Goal: Contribute content: Add original content to the website for others to see

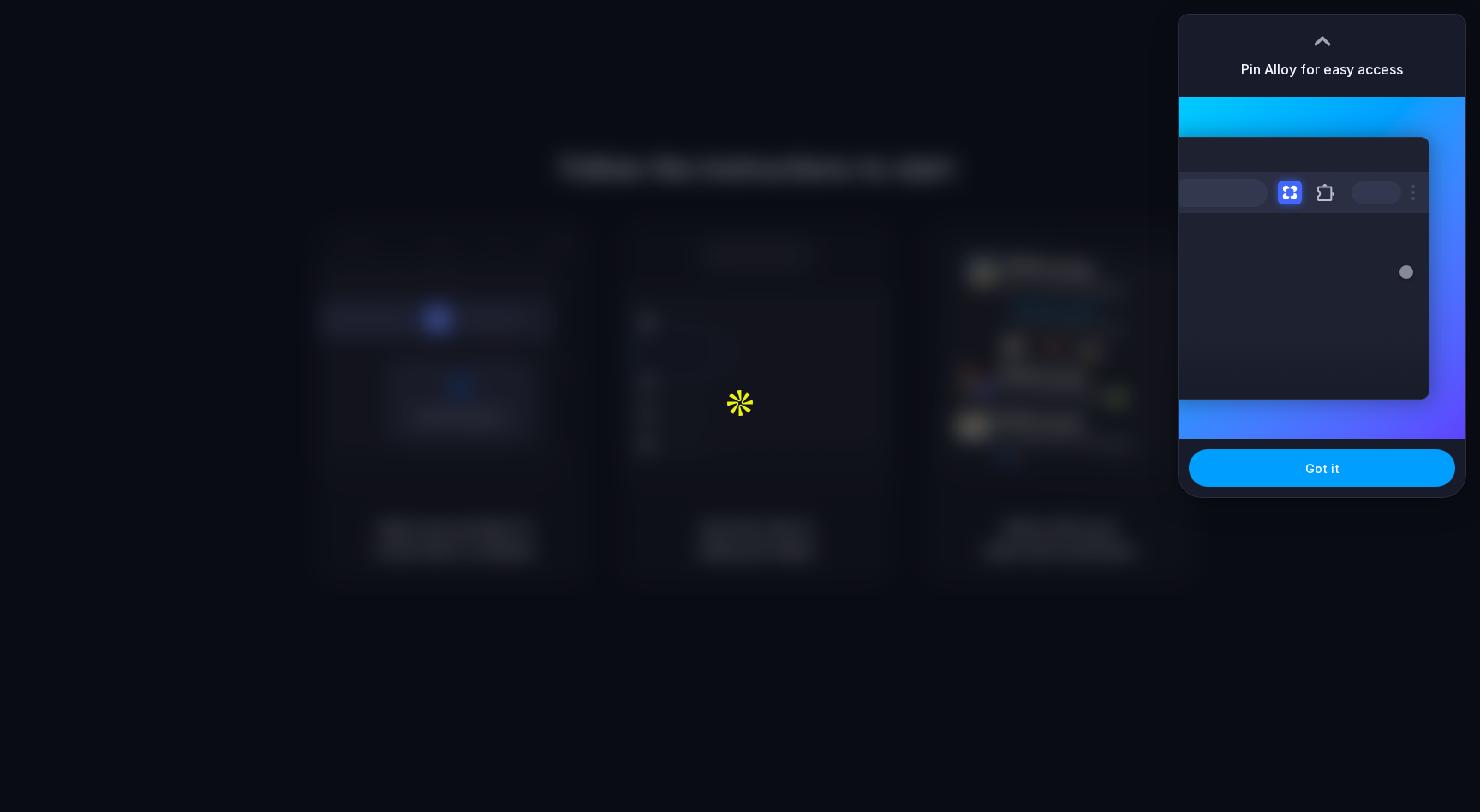
click at [1279, 469] on button "Got it" at bounding box center [1323, 468] width 267 height 37
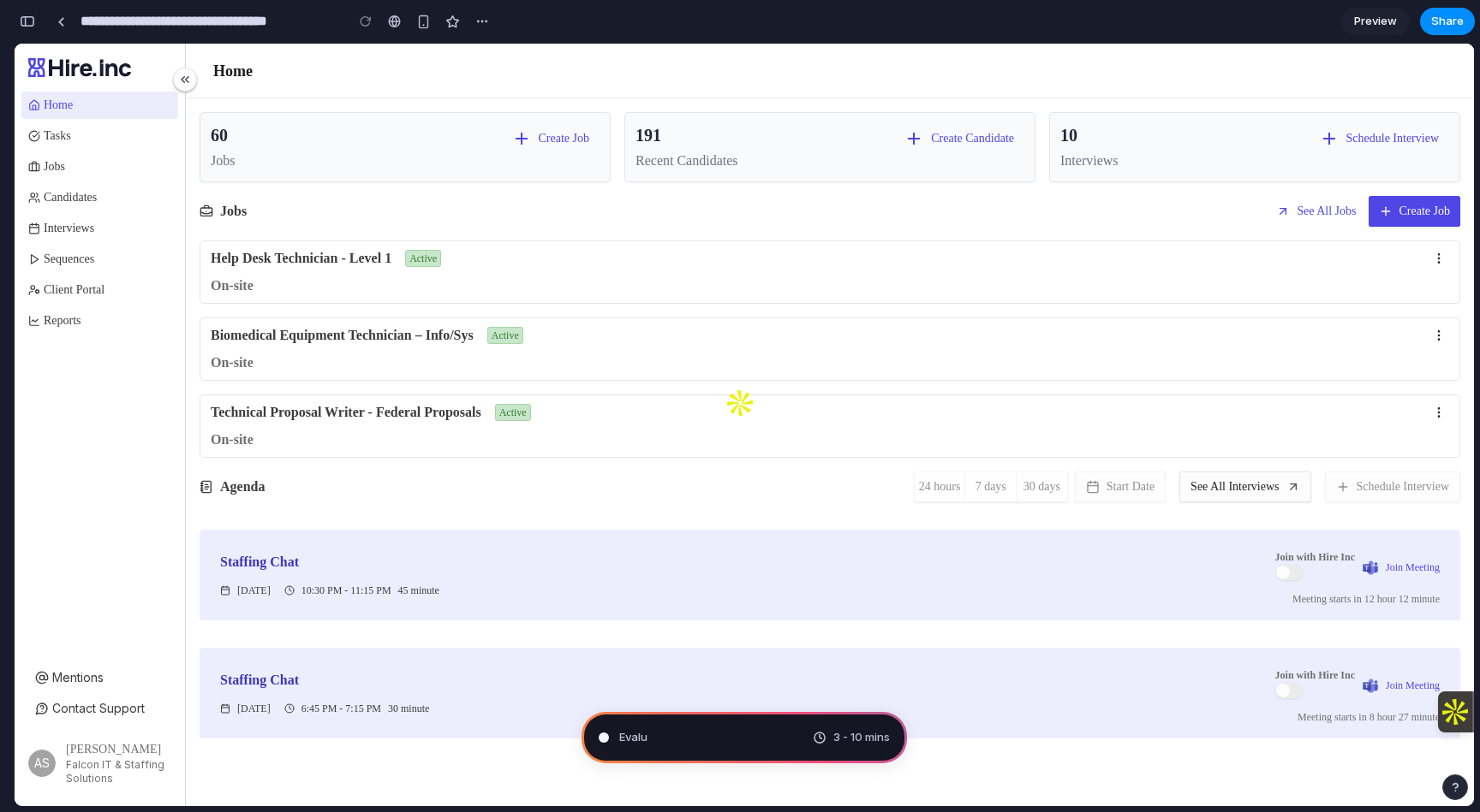
type input "**********"
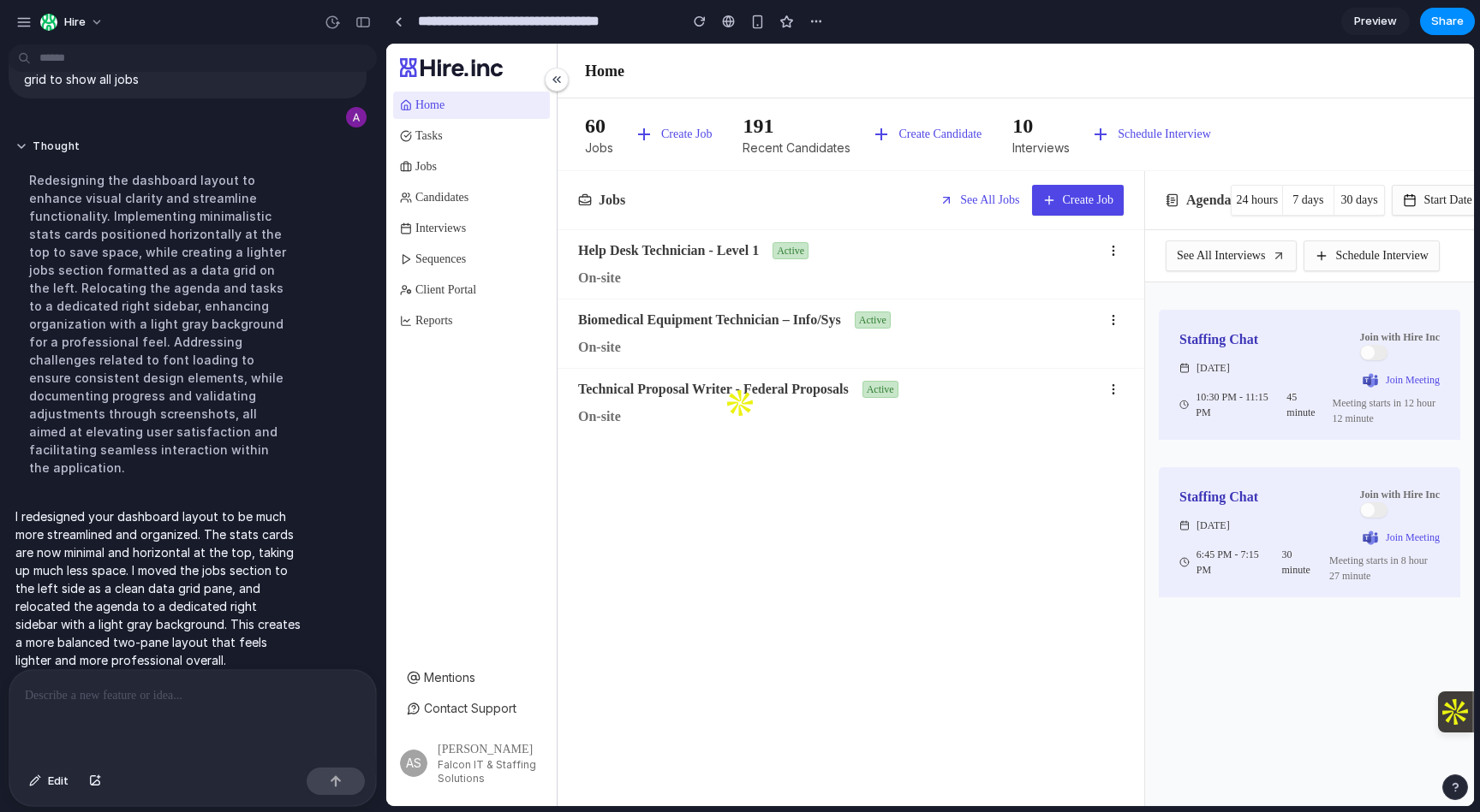
click at [556, 67] on div at bounding box center [472, 68] width 171 height 48
click at [556, 70] on button at bounding box center [556, 79] width 24 height 24
click at [560, 83] on button at bounding box center [556, 79] width 24 height 24
click at [994, 208] on button "See All Jobs" at bounding box center [980, 200] width 100 height 31
